Goal: Information Seeking & Learning: Check status

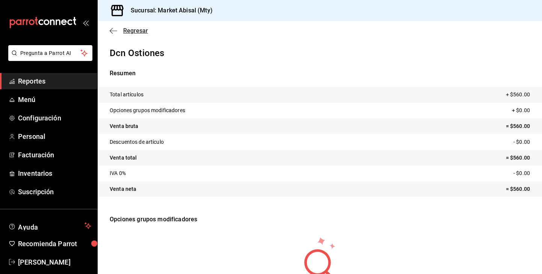
click at [112, 29] on icon "button" at bounding box center [111, 31] width 3 height 6
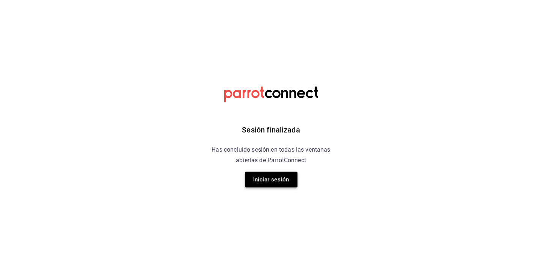
click at [278, 187] on button "Iniciar sesión" at bounding box center [271, 179] width 53 height 16
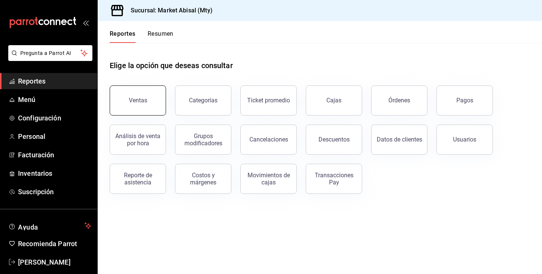
click at [157, 107] on button "Ventas" at bounding box center [138, 100] width 56 height 30
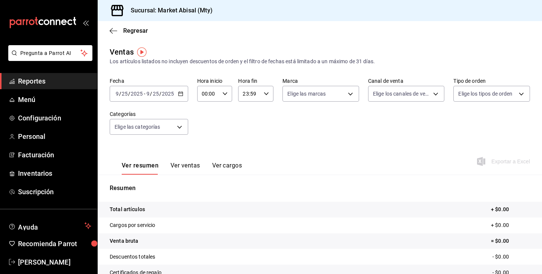
click at [180, 91] on icon "button" at bounding box center [180, 93] width 5 height 5
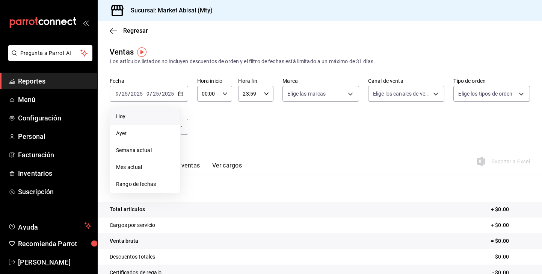
click at [138, 119] on span "Hoy" at bounding box center [145, 116] width 58 height 8
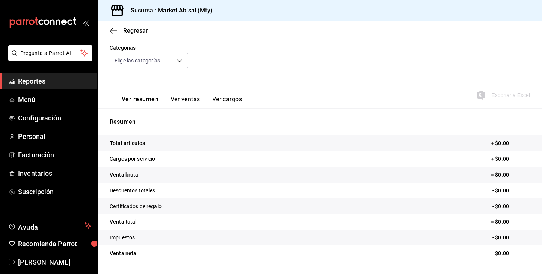
scroll to position [86, 0]
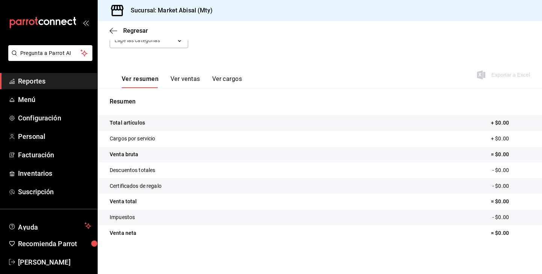
click at [191, 77] on button "Ver ventas" at bounding box center [186, 81] width 30 height 13
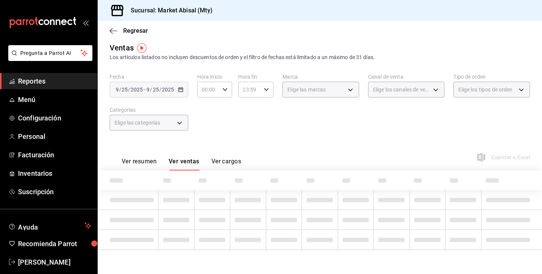
scroll to position [39, 0]
